Goal: Task Accomplishment & Management: Use online tool/utility

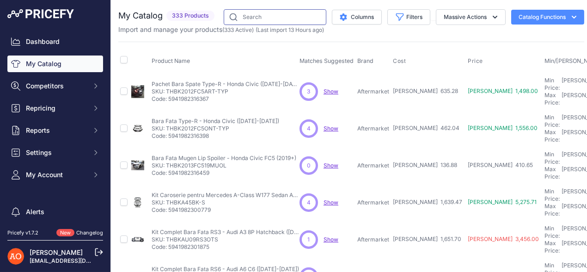
click at [255, 13] on input "text" at bounding box center [275, 17] width 103 height 16
type input "bmw"
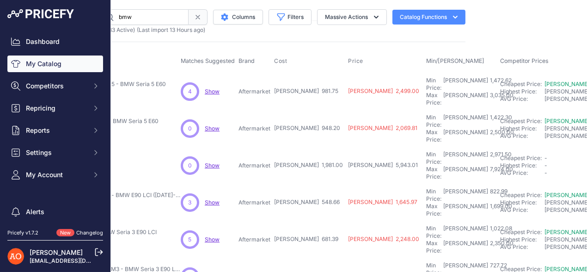
scroll to position [0, 126]
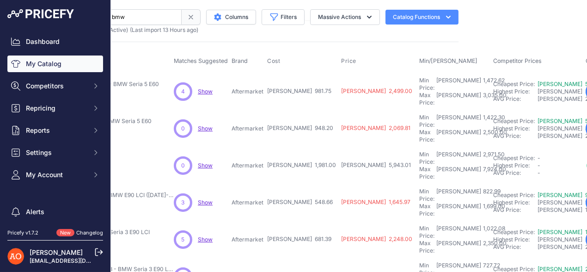
drag, startPoint x: 261, startPoint y: 87, endPoint x: 301, endPoint y: 86, distance: 40.2
click at [301, 86] on tr "Kit Exterior Complet Aspect M5 - BMW Seria 5 E60 Show" at bounding box center [410, 91] width 834 height 37
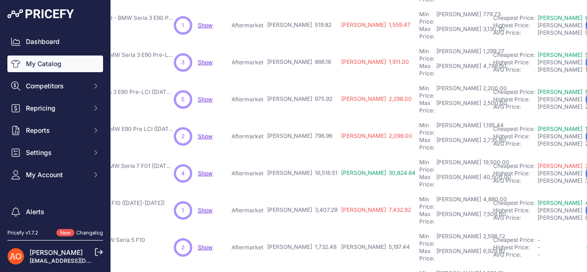
scroll to position [289, 126]
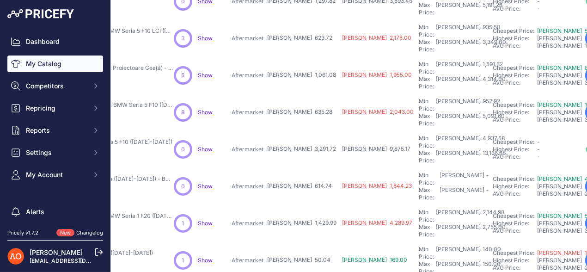
scroll to position [185, 126]
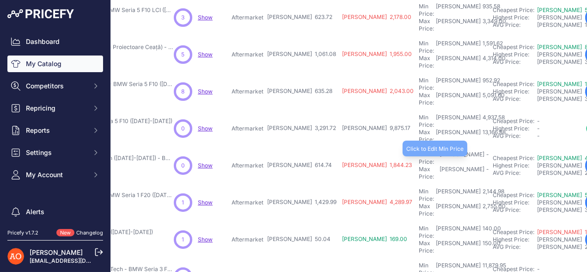
click at [419, 151] on div "Min Price: [PERSON_NAME] -" at bounding box center [454, 158] width 70 height 15
click at [419, 151] on input "text" at bounding box center [442, 159] width 46 height 16
type input "922.11"
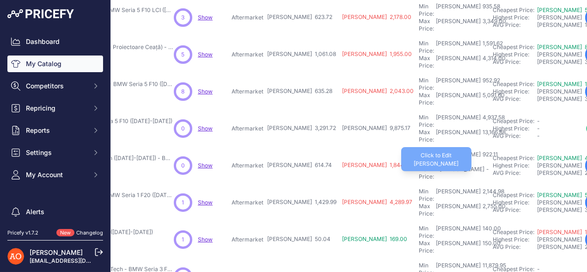
click at [419, 166] on div "Max Price: [PERSON_NAME] -" at bounding box center [454, 173] width 70 height 15
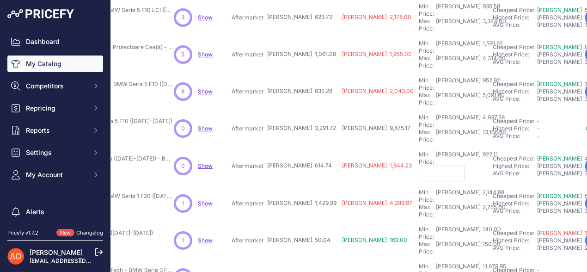
click at [419, 166] on input "text" at bounding box center [442, 174] width 46 height 16
type input "2"
type input "3,117.00"
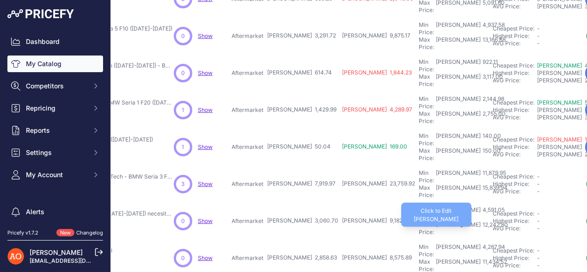
scroll to position [289, 126]
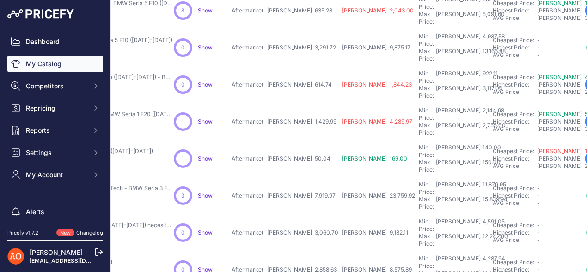
scroll to position [312, 126]
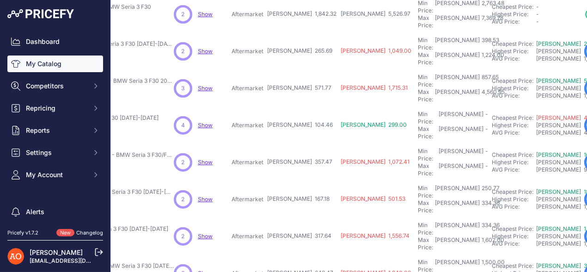
scroll to position [139, 126]
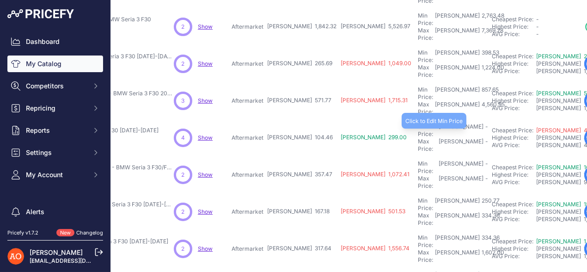
click at [418, 123] on div "Min Price: [PERSON_NAME] -" at bounding box center [453, 130] width 70 height 15
click at [418, 123] on input "text" at bounding box center [441, 131] width 46 height 16
type input "156.69"
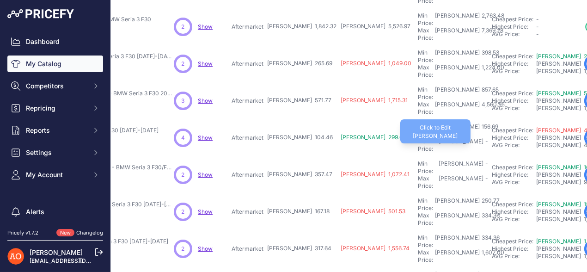
click at [484, 138] on div "-" at bounding box center [486, 145] width 5 height 15
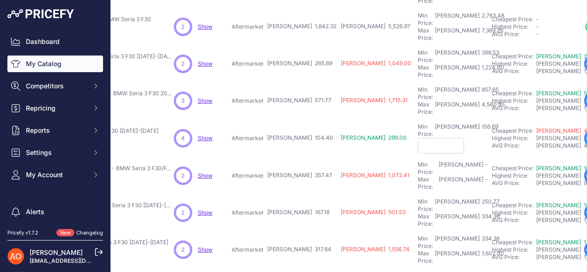
click at [418, 138] on input "text" at bounding box center [441, 146] width 46 height 16
type input "417.84"
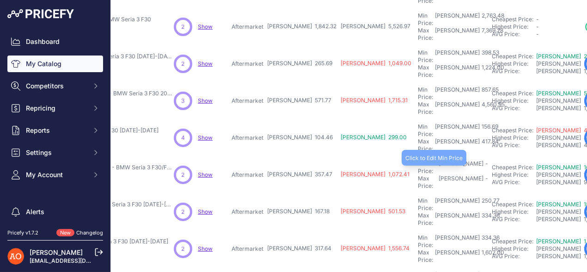
click at [418, 160] on div "Min Price: [PERSON_NAME] -" at bounding box center [453, 167] width 70 height 15
click at [418, 160] on input "text" at bounding box center [441, 168] width 46 height 16
type input "536.20"
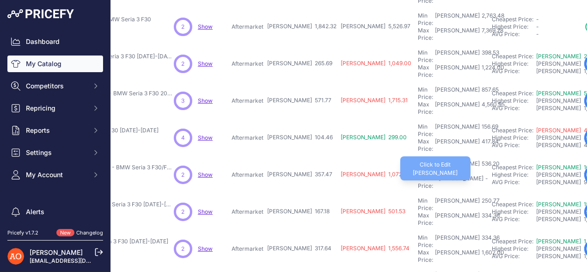
click at [484, 175] on div "-" at bounding box center [486, 182] width 5 height 15
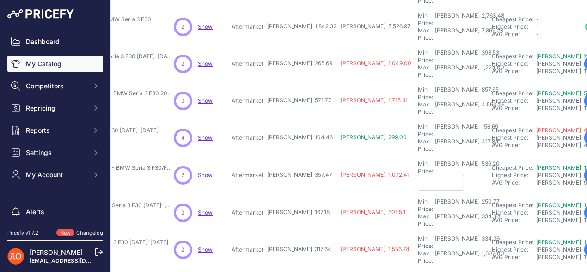
click at [418, 175] on input "text" at bounding box center [441, 183] width 46 height 16
type input "1,072.40"
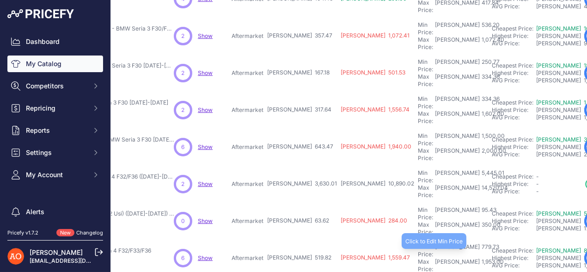
scroll to position [289, 126]
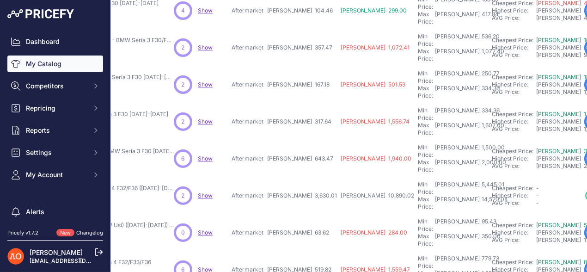
scroll to position [312, 126]
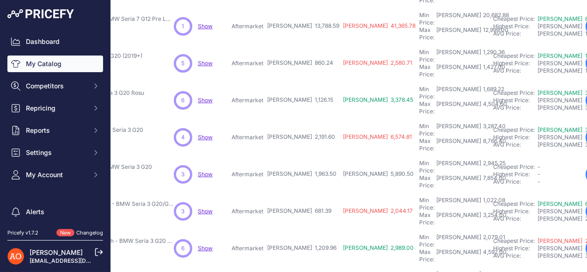
scroll to position [289, 126]
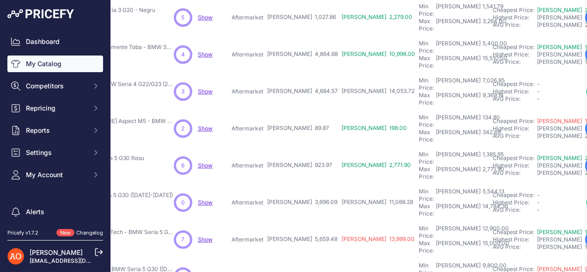
scroll to position [0, 126]
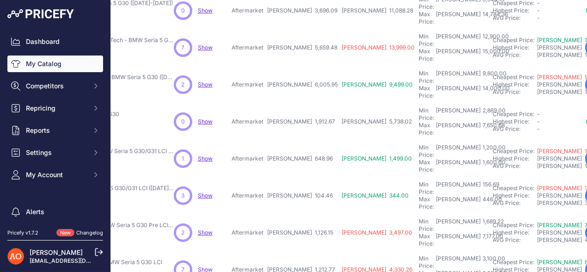
scroll to position [312, 126]
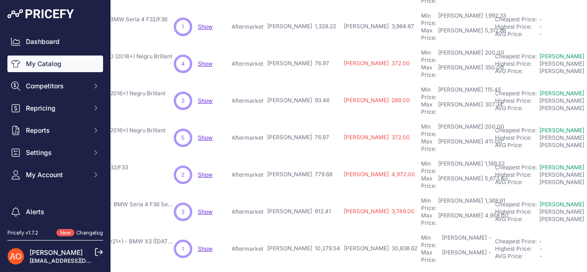
scroll to position [289, 126]
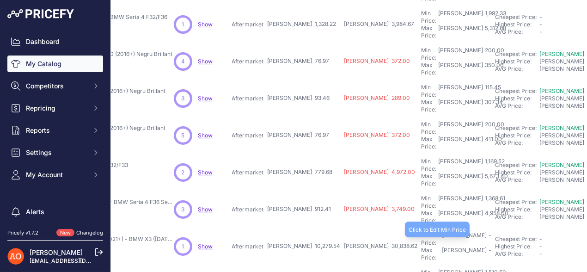
click at [421, 232] on div "Min Price: [PERSON_NAME] -" at bounding box center [456, 239] width 70 height 15
click at [421, 232] on input "text" at bounding box center [444, 240] width 46 height 16
type input "15,419.31"
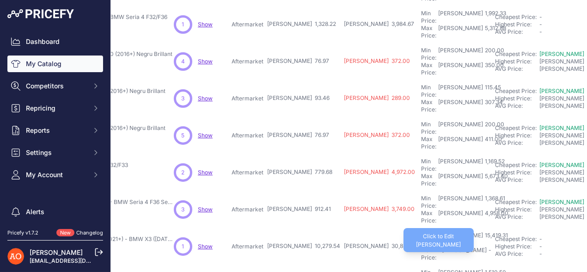
click at [487, 246] on div "-" at bounding box center [489, 253] width 5 height 15
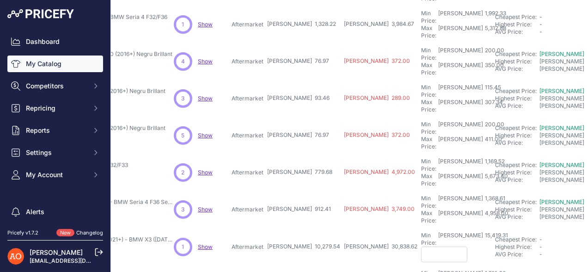
click at [421, 246] on input "text" at bounding box center [444, 254] width 46 height 16
type input "40,118.16"
type input "1,529.50"
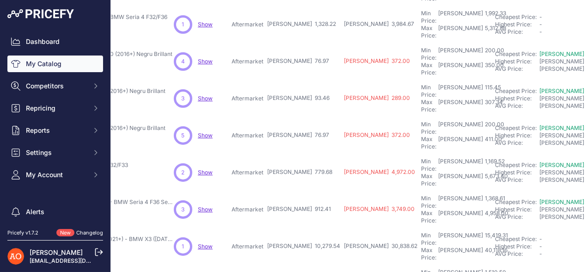
type input "4,078.68"
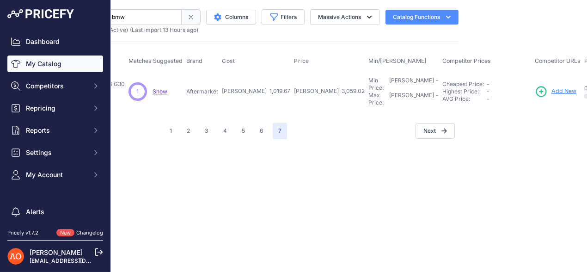
scroll to position [0, 126]
click at [368, 80] on div "Min Price: [PERSON_NAME] -" at bounding box center [403, 84] width 70 height 15
click at [368, 79] on input "text" at bounding box center [391, 85] width 46 height 16
type input "1,529.60"
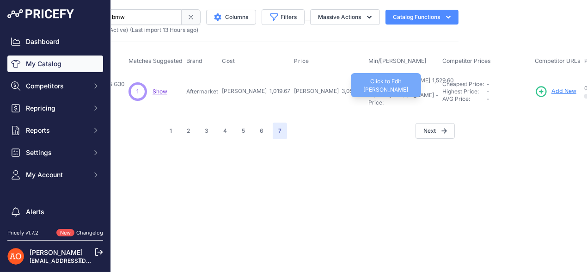
click at [368, 92] on div "Max Price: [PERSON_NAME] -" at bounding box center [403, 99] width 70 height 15
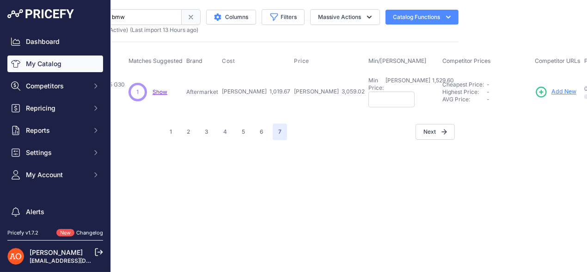
click at [368, 92] on input "text" at bounding box center [391, 100] width 46 height 16
type input "4,078.70"
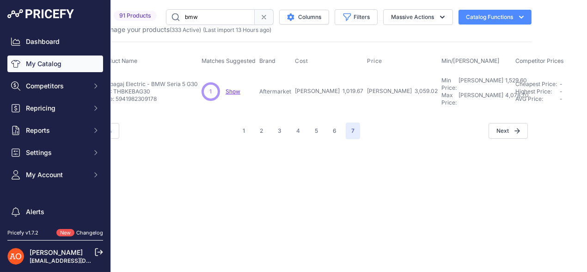
scroll to position [0, 0]
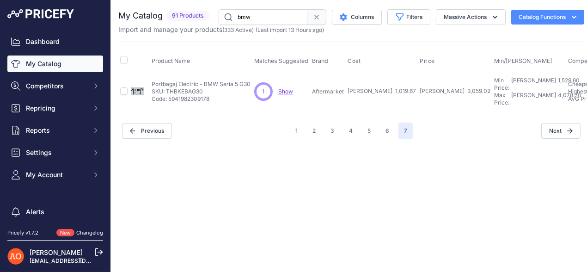
click at [311, 20] on span at bounding box center [316, 17] width 19 height 16
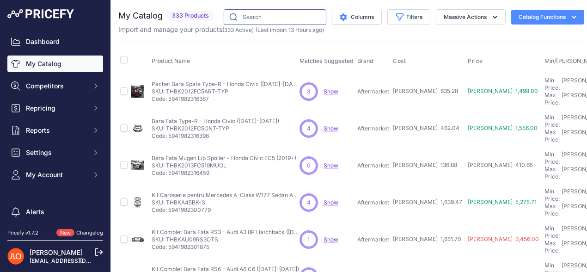
click at [261, 14] on input "text" at bounding box center [275, 17] width 103 height 16
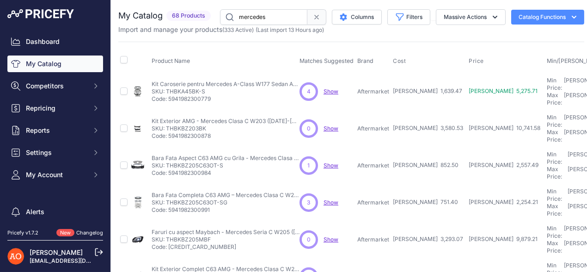
click at [283, 16] on input "mercedes" at bounding box center [263, 17] width 87 height 16
type input "mercedes"
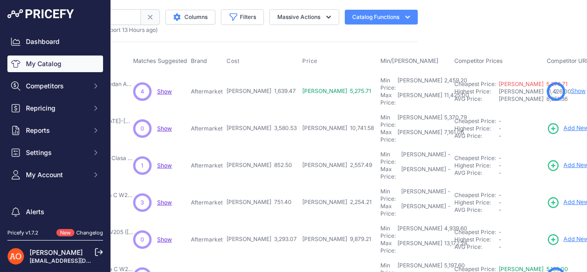
scroll to position [0, 174]
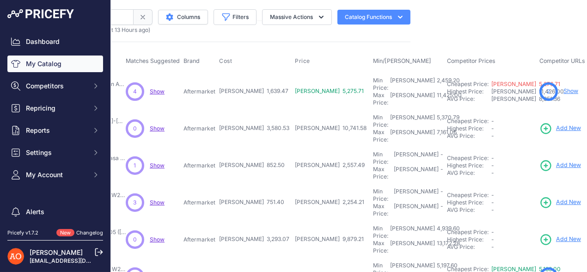
drag, startPoint x: 234, startPoint y: 145, endPoint x: 255, endPoint y: 146, distance: 20.4
click at [255, 147] on td "[PERSON_NAME] 852.50" at bounding box center [255, 165] width 76 height 37
click at [373, 151] on div "Min Price: [PERSON_NAME] -" at bounding box center [408, 158] width 70 height 15
click at [373, 151] on input "text" at bounding box center [396, 159] width 46 height 16
type input "1,278.75"
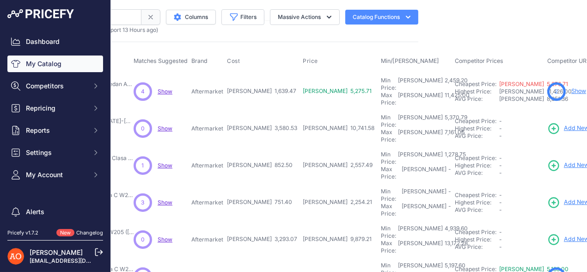
scroll to position [0, 168]
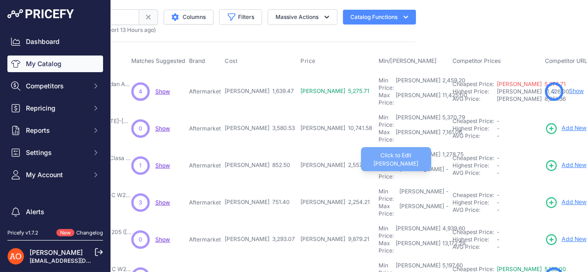
click at [379, 166] on div "Max Price: [PERSON_NAME] -" at bounding box center [414, 173] width 70 height 15
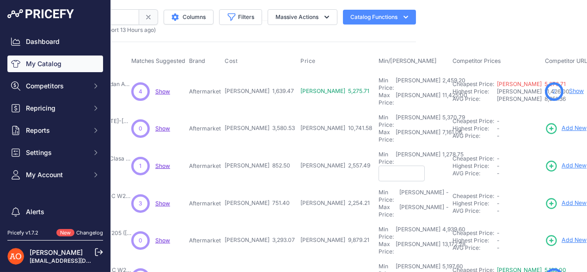
click at [379, 166] on input "text" at bounding box center [402, 174] width 46 height 16
type input "3,410.00"
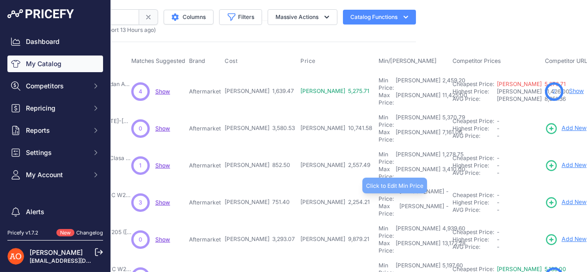
click at [379, 188] on div "Min Price: [PERSON_NAME] -" at bounding box center [414, 195] width 70 height 15
click at [379, 188] on input "text" at bounding box center [402, 196] width 46 height 16
type input "1,127.10"
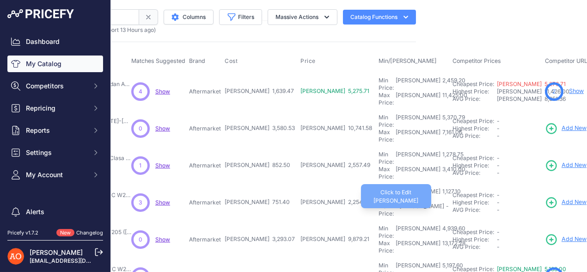
click at [379, 202] on div "Max Price: [PERSON_NAME] -" at bounding box center [414, 209] width 70 height 15
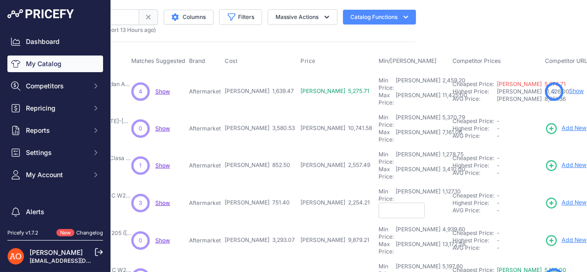
click at [379, 202] on input "text" at bounding box center [402, 210] width 46 height 16
type input "3,005.60"
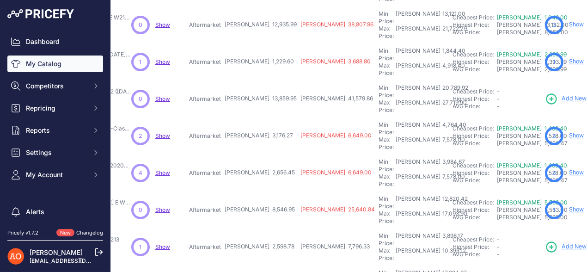
scroll to position [289, 168]
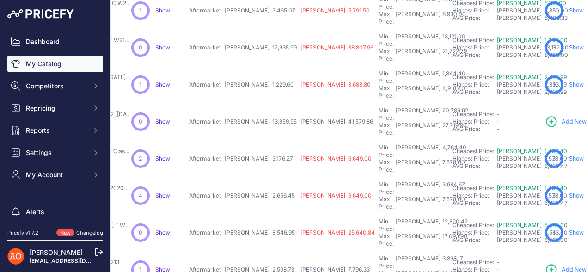
scroll to position [312, 168]
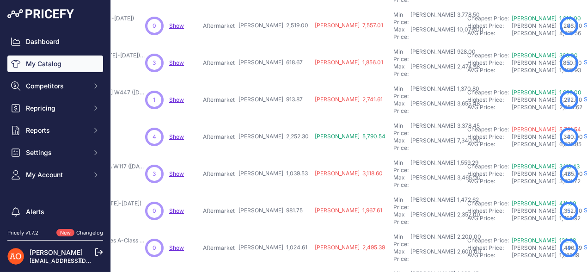
scroll to position [289, 154]
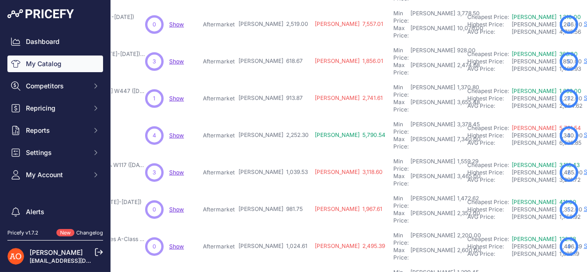
type input "5,085.36"
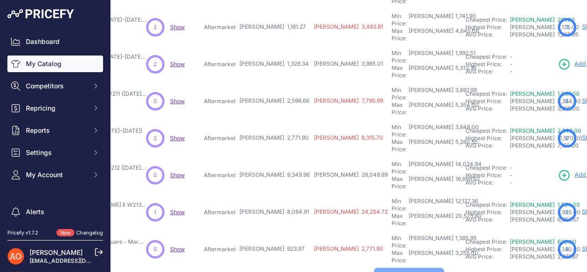
scroll to position [289, 153]
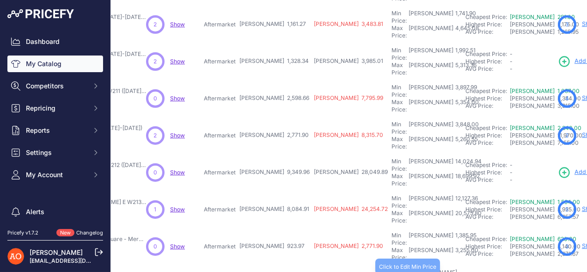
click at [392, 269] on div "Min Price: [PERSON_NAME] -" at bounding box center [427, 276] width 70 height 15
click at [392, 269] on input "text" at bounding box center [415, 277] width 46 height 16
type input "9,875.17"
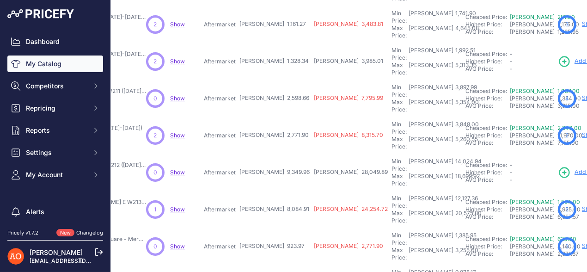
type input "26,333.80"
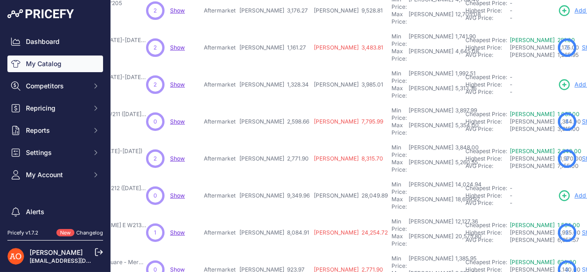
scroll to position [312, 153]
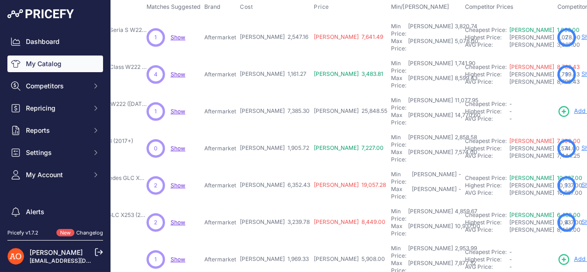
scroll to position [92, 153]
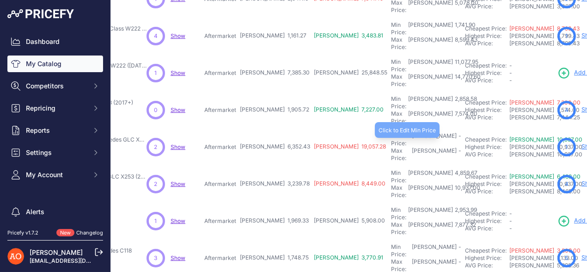
click at [391, 132] on div "Min Price: [PERSON_NAME] -" at bounding box center [426, 139] width 70 height 15
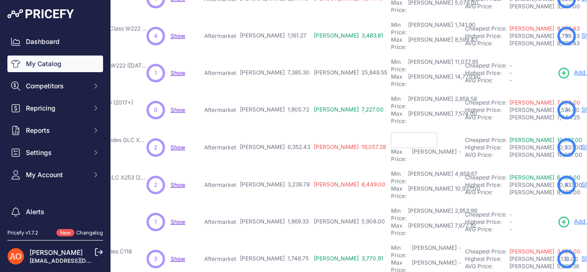
click at [389, 129] on td "Min Price: [PERSON_NAME] - Click to Edit Min Price Max Price: [PERSON_NAME] - C…" at bounding box center [426, 148] width 74 height 38
click at [391, 132] on input "text" at bounding box center [414, 140] width 46 height 16
type input "9,528.64"
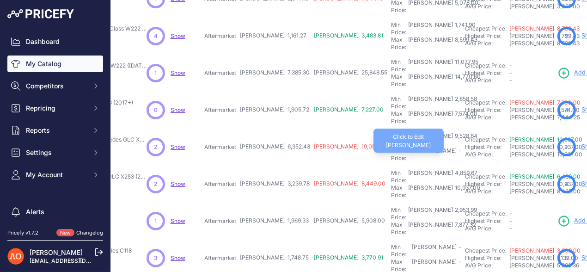
click at [391, 147] on div "Max Price: [PERSON_NAME] -" at bounding box center [426, 154] width 70 height 15
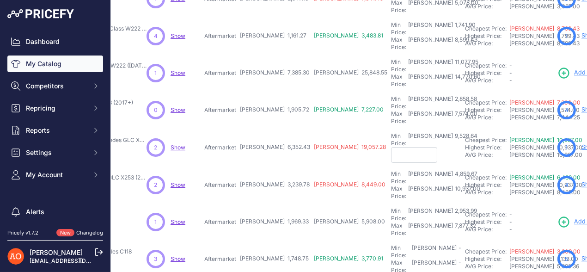
click at [391, 147] on input "text" at bounding box center [414, 155] width 46 height 16
type input "15,650.00"
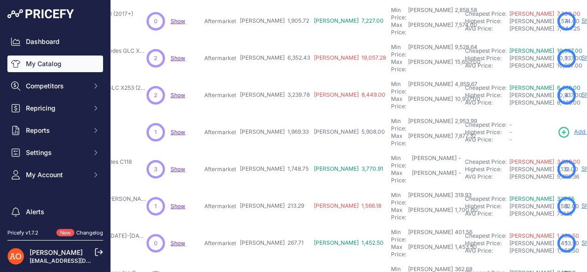
scroll to position [185, 153]
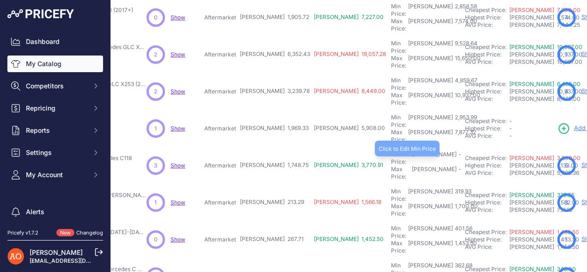
click at [391, 151] on div "Min Price: [PERSON_NAME] -" at bounding box center [426, 158] width 70 height 15
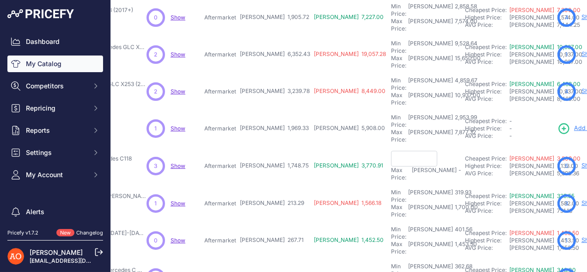
click at [391, 151] on input "text" at bounding box center [414, 159] width 46 height 16
type input "2,623.12"
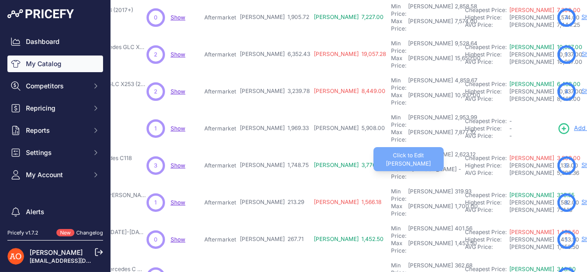
click at [391, 166] on div "Max Price: [PERSON_NAME] -" at bounding box center [426, 173] width 70 height 15
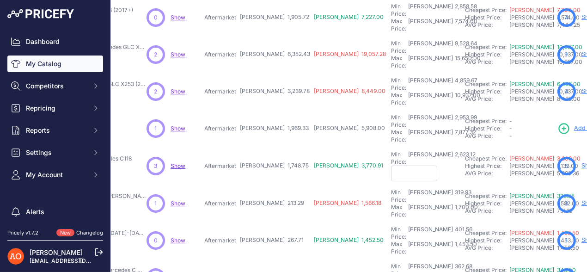
click at [391, 166] on input "text" at bounding box center [414, 174] width 46 height 16
type input "6,995.00"
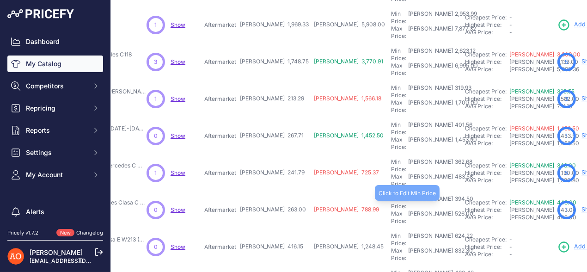
scroll to position [289, 153]
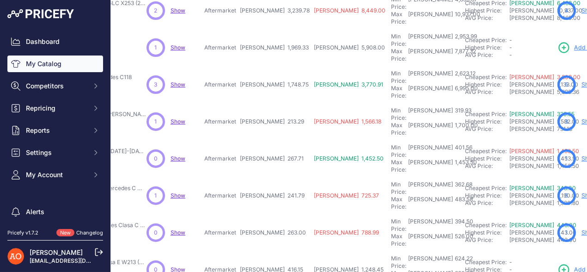
scroll to position [312, 153]
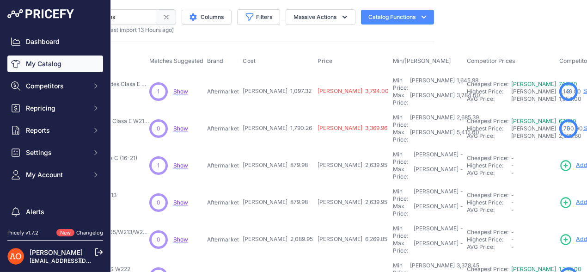
scroll to position [46, 150]
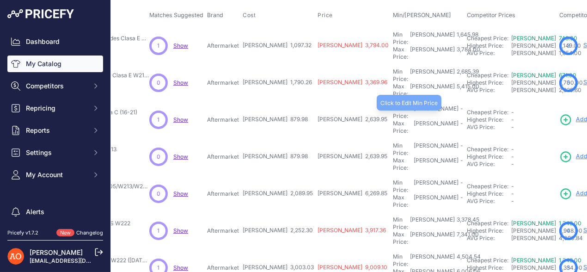
click at [393, 105] on div "Min Price: [PERSON_NAME] -" at bounding box center [428, 112] width 70 height 15
click at [393, 105] on input "text" at bounding box center [416, 113] width 46 height 16
type input "1,319.97"
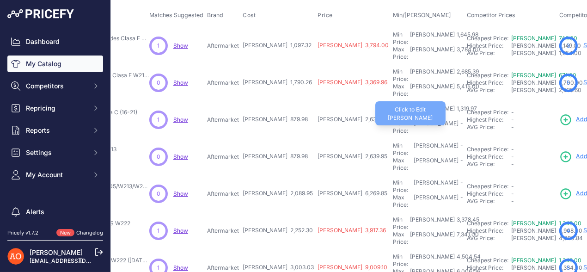
click at [393, 120] on div "Max Price: [PERSON_NAME] -" at bounding box center [428, 127] width 70 height 15
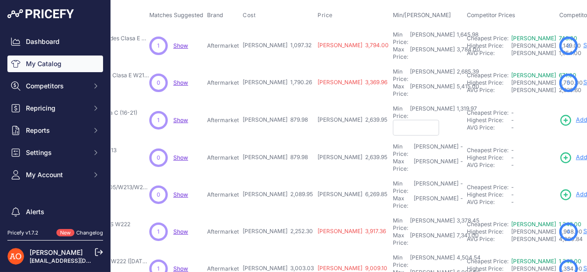
click at [393, 120] on input "text" at bounding box center [416, 128] width 46 height 16
type input "3,519.92"
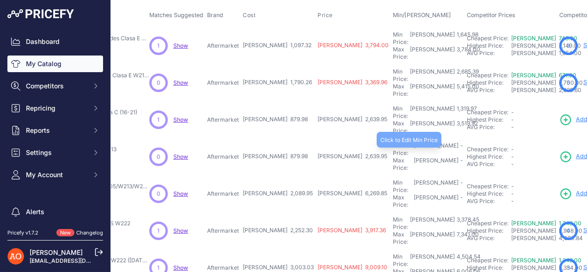
click at [393, 142] on div "Min Price: [PERSON_NAME] -" at bounding box center [428, 149] width 70 height 15
click at [393, 142] on input "text" at bounding box center [416, 150] width 46 height 16
type input "1,320.97"
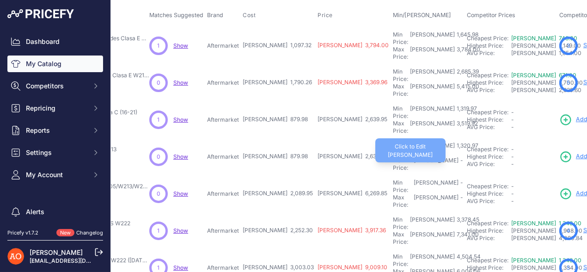
click at [459, 157] on div "-" at bounding box center [461, 164] width 5 height 15
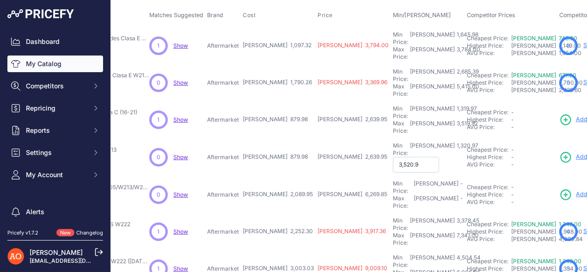
type input "3,520.92"
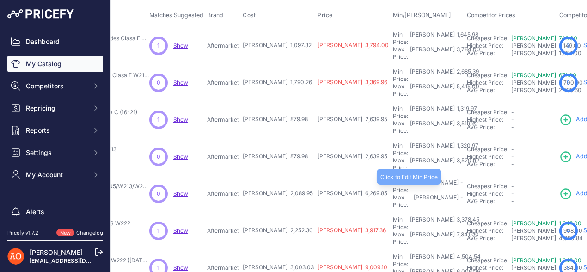
click at [393, 179] on div "Min Price: [PERSON_NAME] -" at bounding box center [428, 186] width 70 height 15
click at [393, 179] on input "text" at bounding box center [416, 187] width 46 height 16
type input "3,134.92"
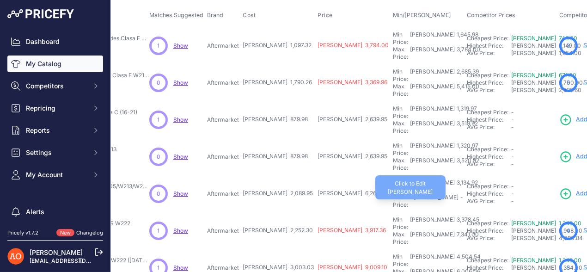
click at [459, 194] on div "-" at bounding box center [461, 201] width 5 height 15
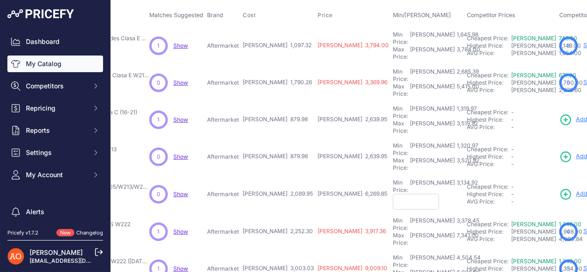
click at [393, 194] on input "text" at bounding box center [416, 202] width 46 height 16
type input "8,359.80"
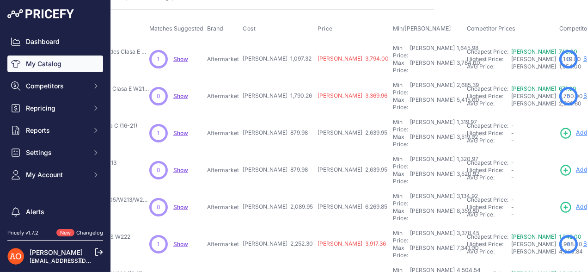
scroll to position [0, 150]
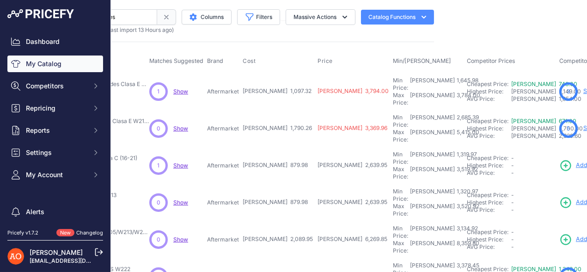
click at [163, 17] on icon at bounding box center [166, 16] width 7 height 7
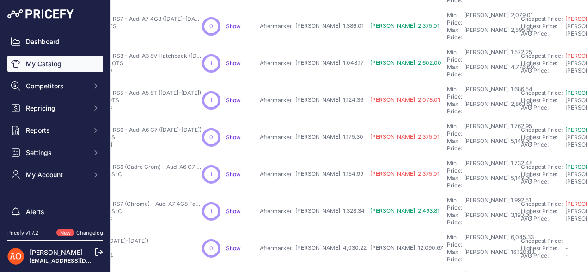
scroll to position [289, 98]
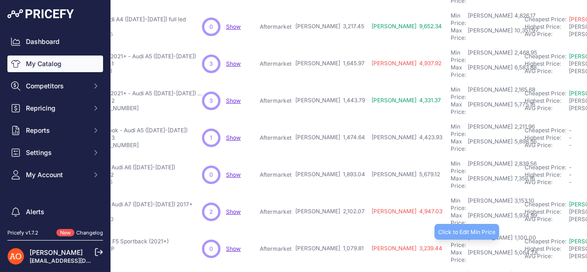
scroll to position [289, 98]
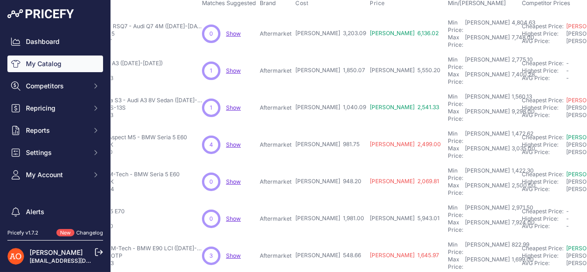
scroll to position [0, 98]
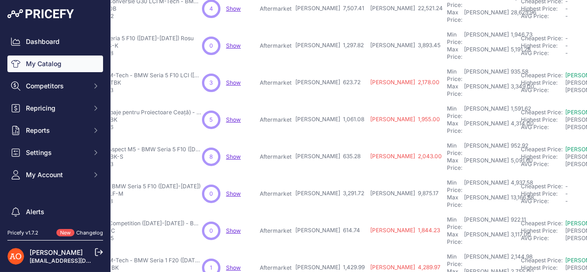
scroll to position [289, 98]
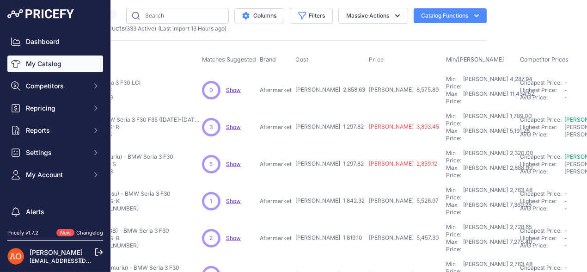
scroll to position [0, 98]
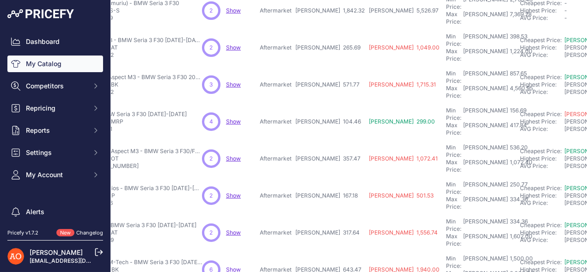
scroll to position [312, 98]
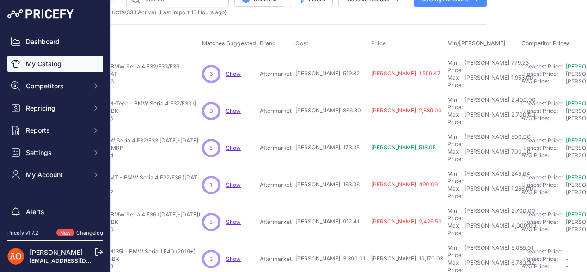
scroll to position [0, 98]
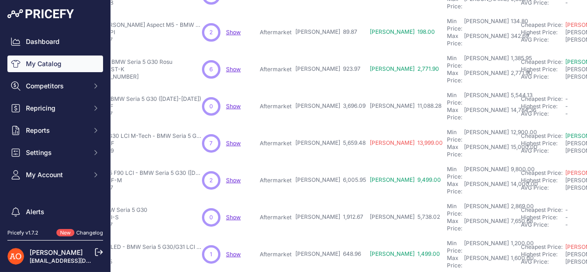
scroll to position [289, 98]
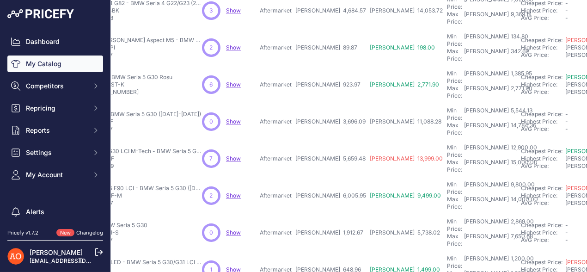
scroll to position [312, 98]
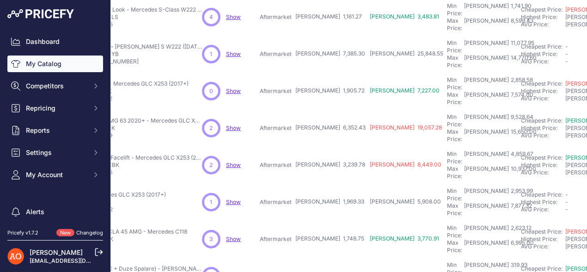
scroll to position [196, 98]
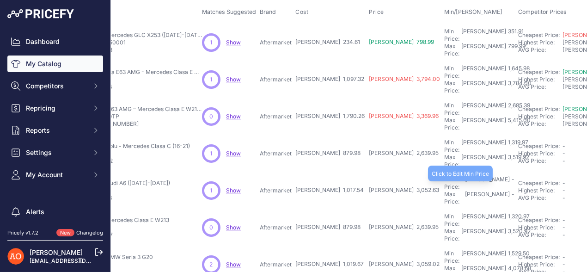
scroll to position [57, 98]
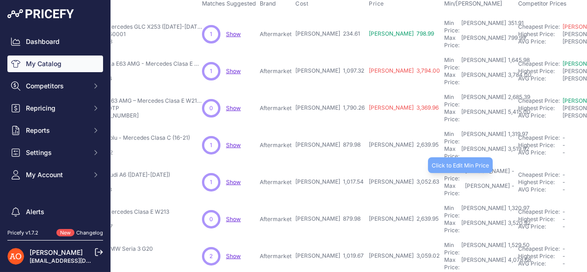
click at [444, 167] on div "Min Price: [PERSON_NAME] -" at bounding box center [479, 174] width 70 height 15
click at [444, 167] on input "text" at bounding box center [467, 175] width 46 height 16
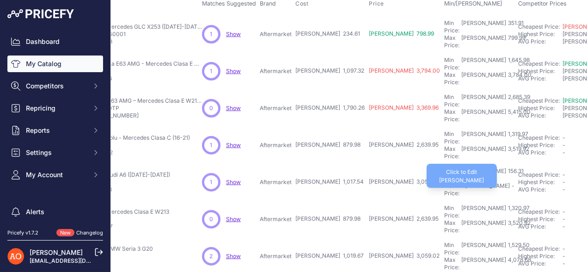
click at [444, 182] on div "Max Price: [PERSON_NAME] -" at bounding box center [479, 189] width 70 height 15
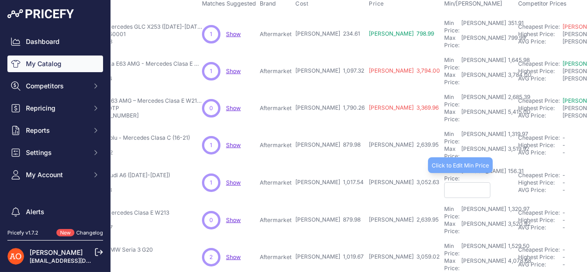
click at [506, 167] on div "156.31" at bounding box center [515, 174] width 18 height 15
click at [444, 167] on input "156.31" at bounding box center [467, 175] width 46 height 16
click at [506, 167] on div "1,516.31" at bounding box center [516, 174] width 21 height 15
click at [444, 167] on input "1516.31" at bounding box center [467, 175] width 46 height 16
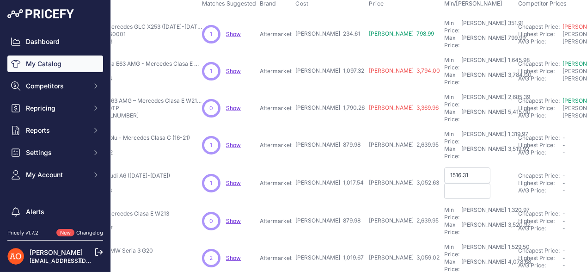
click at [444, 167] on input "1516.31" at bounding box center [467, 175] width 46 height 16
type input "1,526.31"
click at [444, 182] on input "text" at bounding box center [467, 190] width 46 height 16
type input "4,070.16"
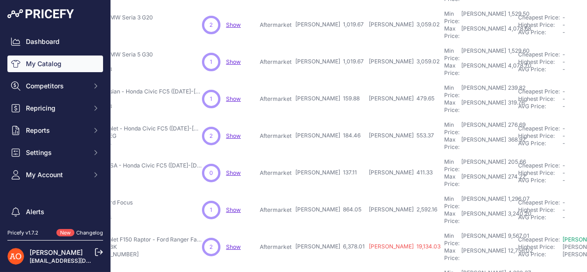
scroll to position [289, 98]
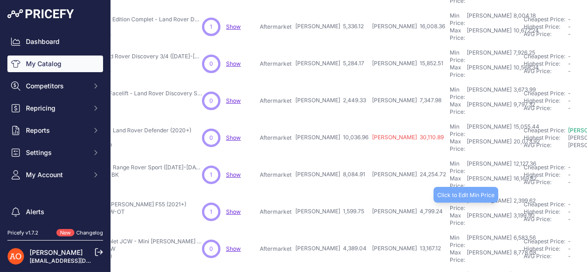
scroll to position [289, 98]
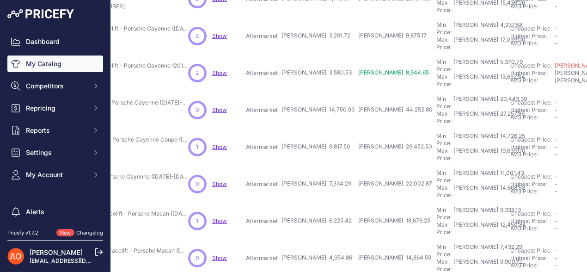
scroll to position [289, 111]
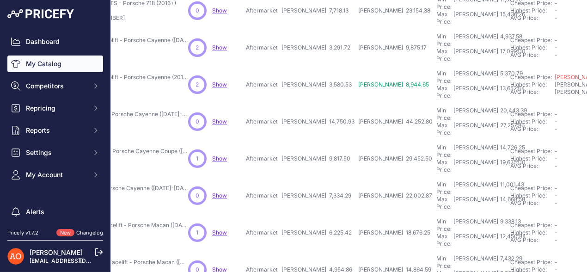
scroll to position [312, 111]
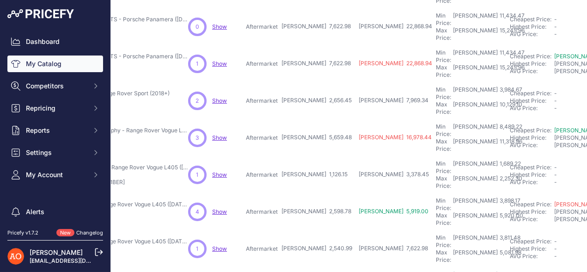
scroll to position [289, 111]
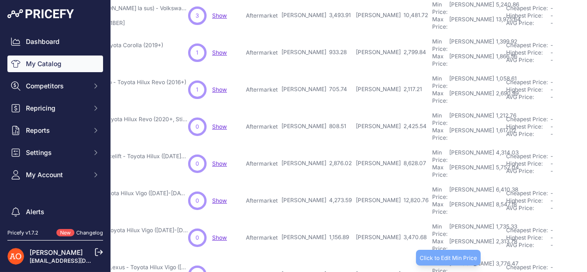
scroll to position [242, 111]
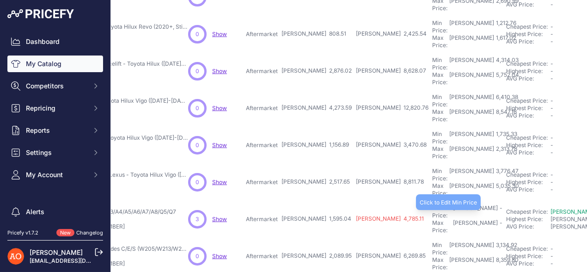
click at [432, 204] on div "Min Price: [PERSON_NAME] -" at bounding box center [467, 211] width 70 height 15
click at [432, 204] on input "text" at bounding box center [455, 212] width 46 height 16
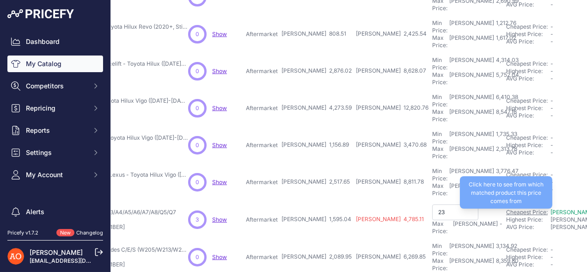
type input "2"
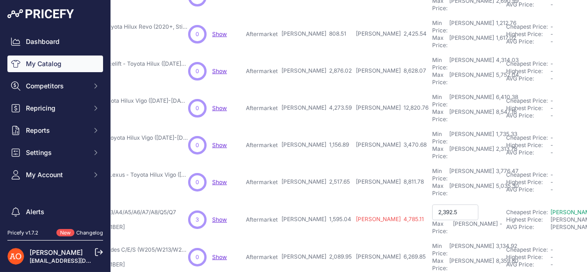
type input "2,392.56"
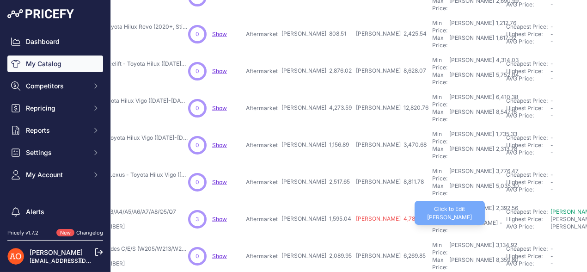
click at [432, 219] on div "Max Price: [PERSON_NAME] -" at bounding box center [467, 226] width 70 height 15
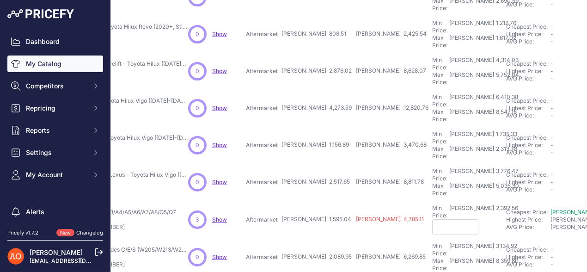
click at [432, 219] on input "text" at bounding box center [455, 227] width 46 height 16
type input "6,380.16"
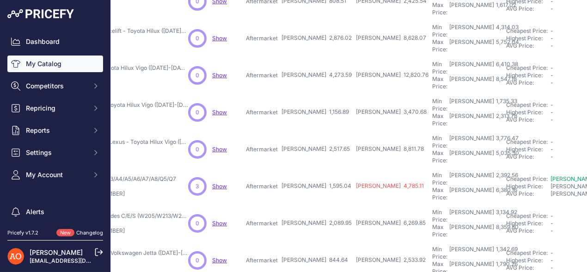
scroll to position [289, 111]
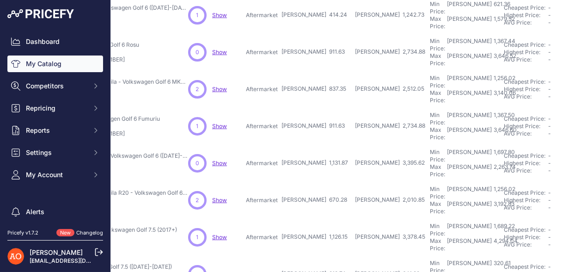
scroll to position [289, 111]
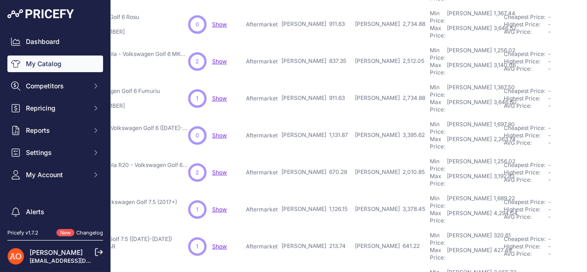
type input "1,237.51"
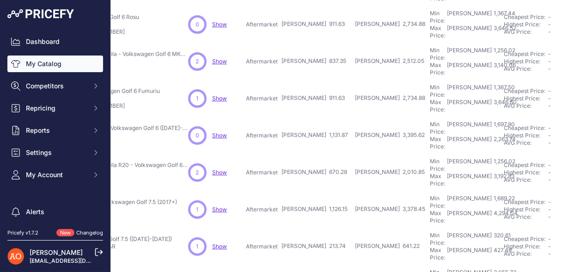
type input "3,300.04"
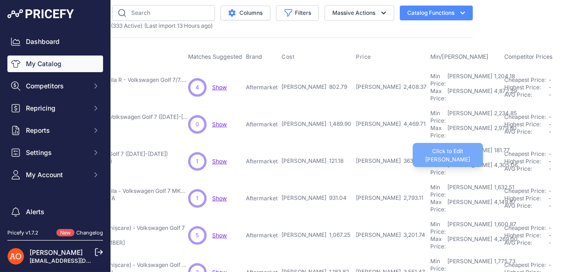
scroll to position [0, 111]
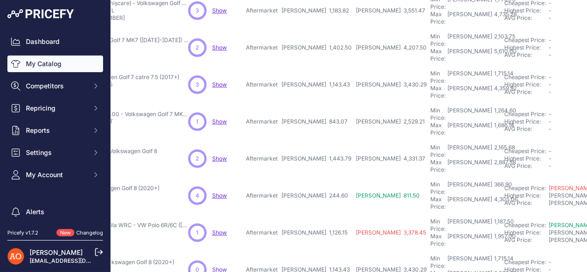
scroll to position [312, 111]
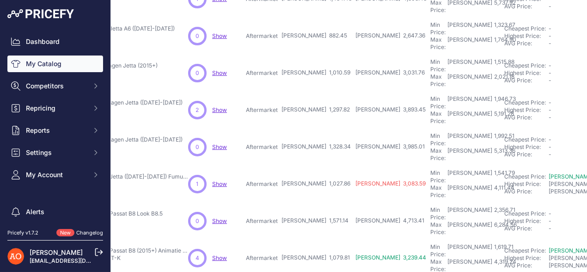
scroll to position [289, 111]
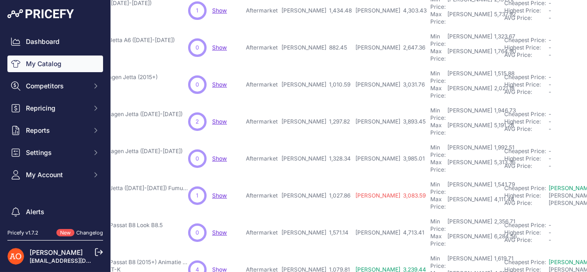
scroll to position [312, 111]
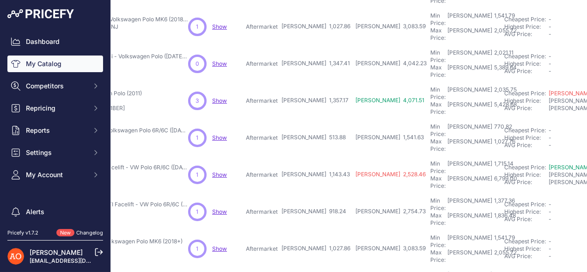
scroll to position [289, 111]
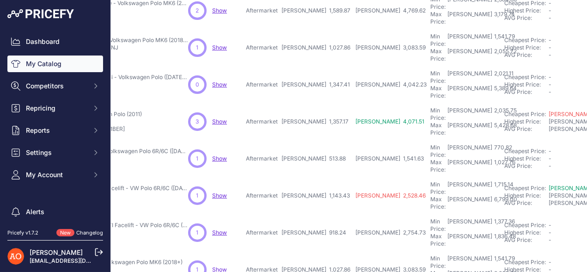
scroll to position [312, 111]
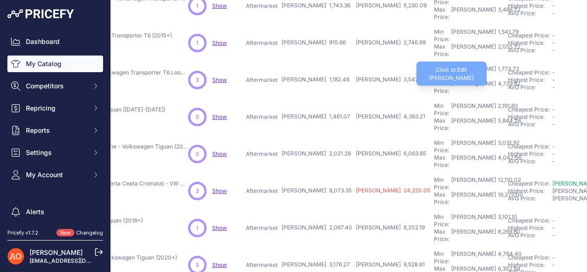
scroll to position [289, 111]
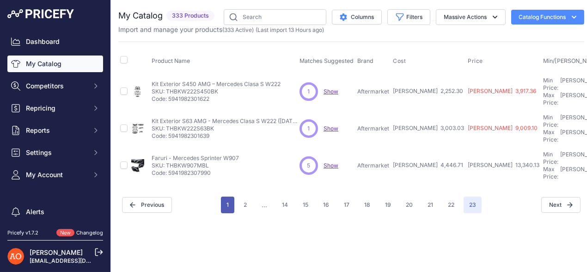
click at [229, 196] on button "1" at bounding box center [227, 204] width 13 height 17
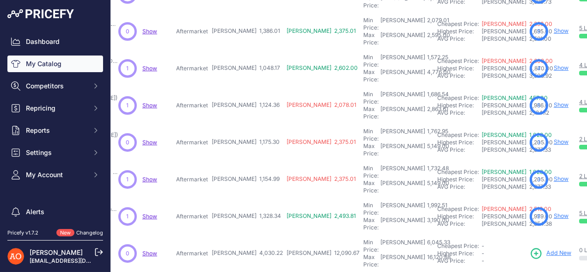
scroll to position [289, 181]
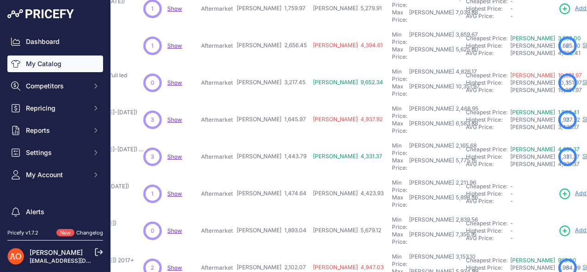
scroll to position [289, 156]
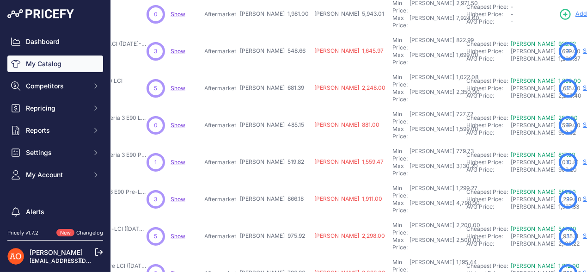
scroll to position [289, 153]
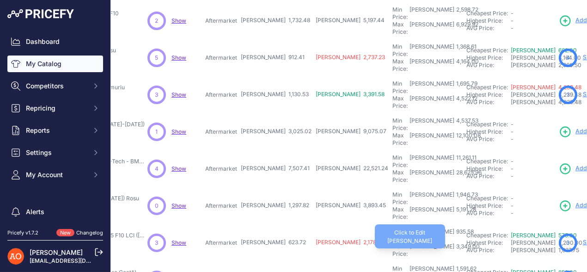
scroll to position [3, 152]
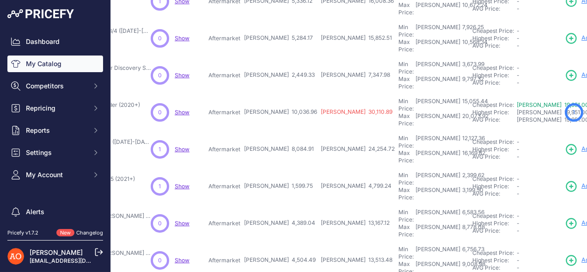
scroll to position [288, 149]
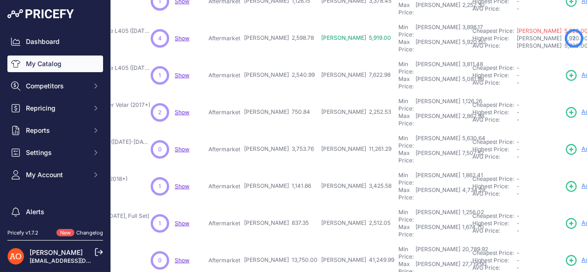
scroll to position [288, 149]
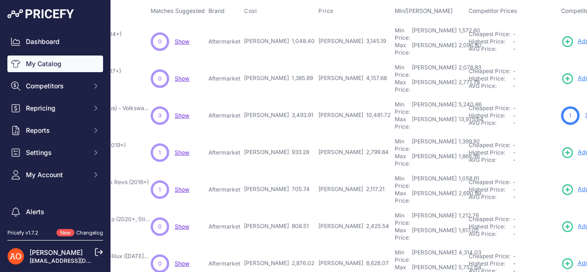
scroll to position [0, 149]
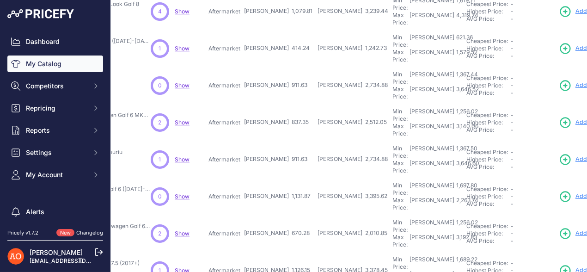
scroll to position [289, 149]
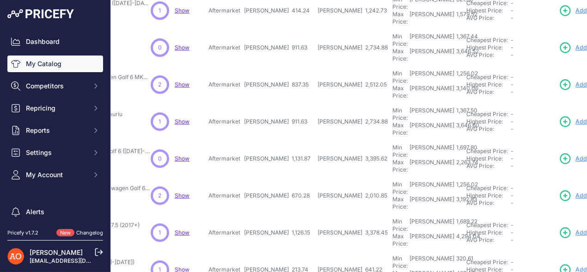
scroll to position [312, 149]
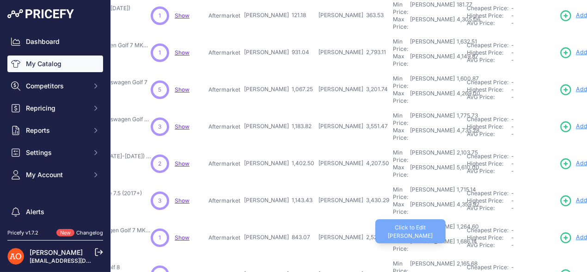
scroll to position [0, 149]
